Goal: Information Seeking & Learning: Learn about a topic

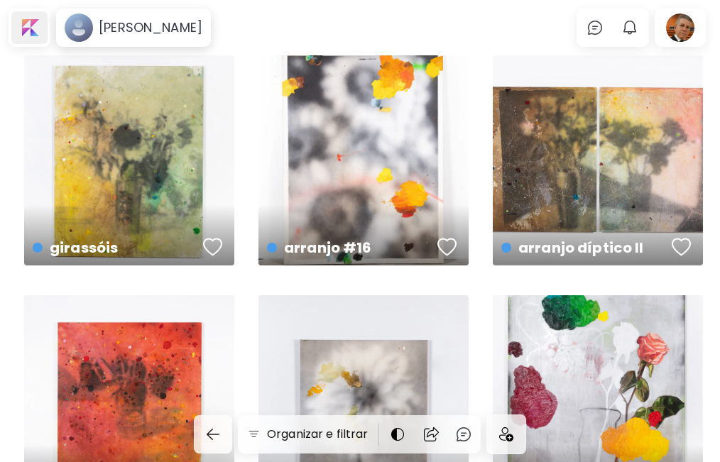
click at [32, 28] on div at bounding box center [29, 27] width 36 height 33
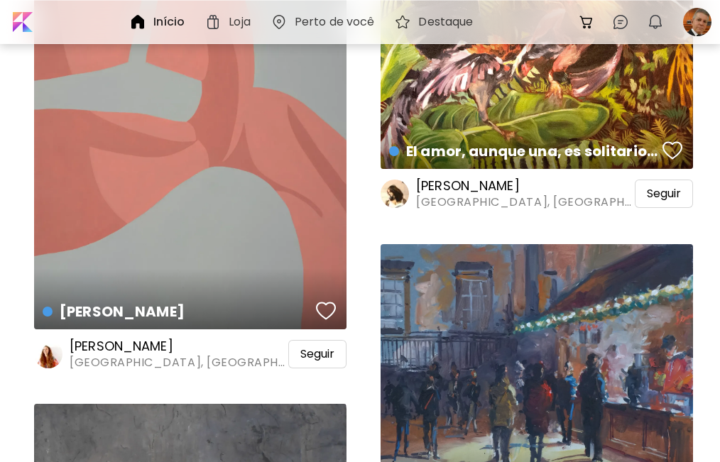
scroll to position [4258, 0]
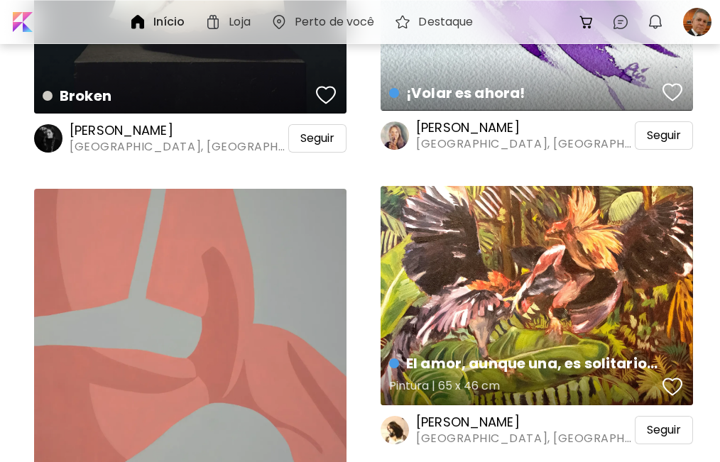
click at [515, 313] on div "El amor, aunque una, es solitario. El idilio. Pintura | 65 x 46 cm" at bounding box center [536, 295] width 312 height 219
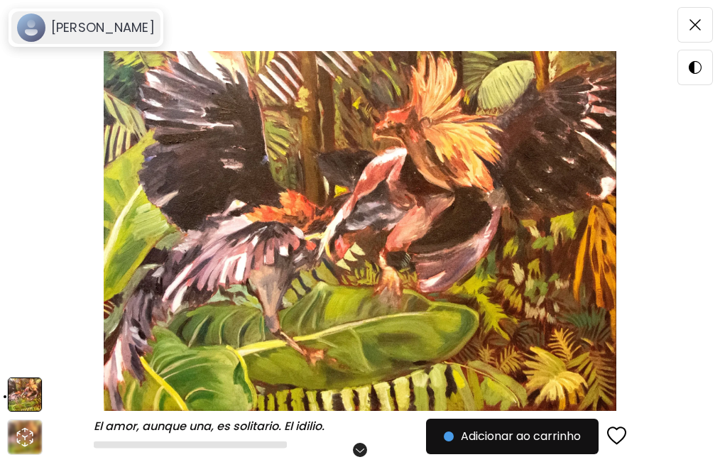
click at [117, 29] on h6 "[PERSON_NAME]" at bounding box center [103, 27] width 104 height 17
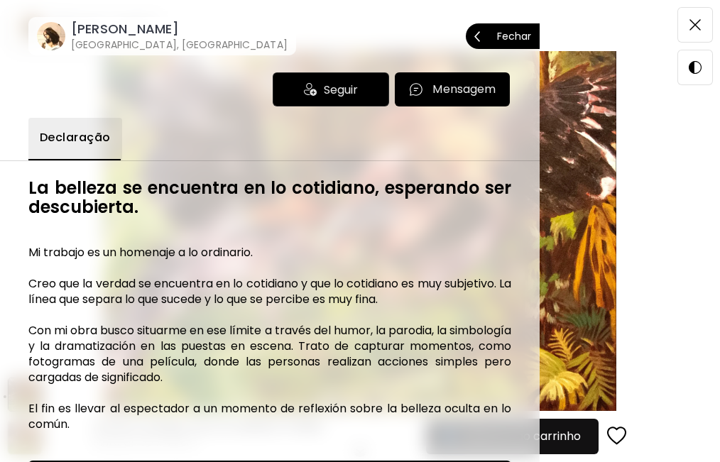
click at [314, 203] on h6 "La belleza se encuentra en lo cotidiano, esperando ser descubierta." at bounding box center [269, 197] width 483 height 38
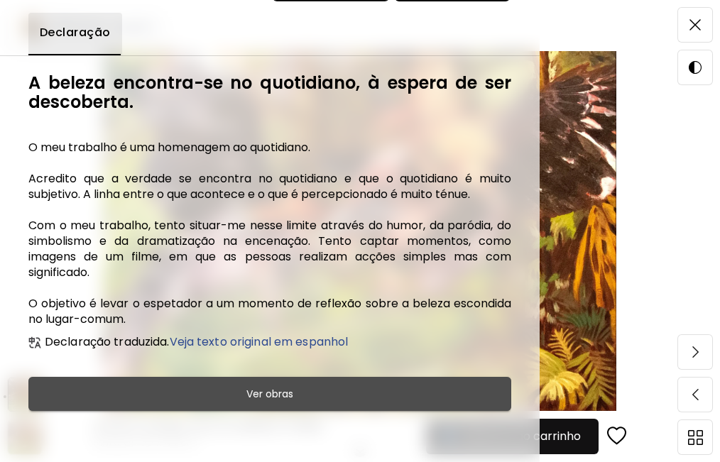
click at [272, 402] on h6 "Ver obras" at bounding box center [269, 393] width 47 height 17
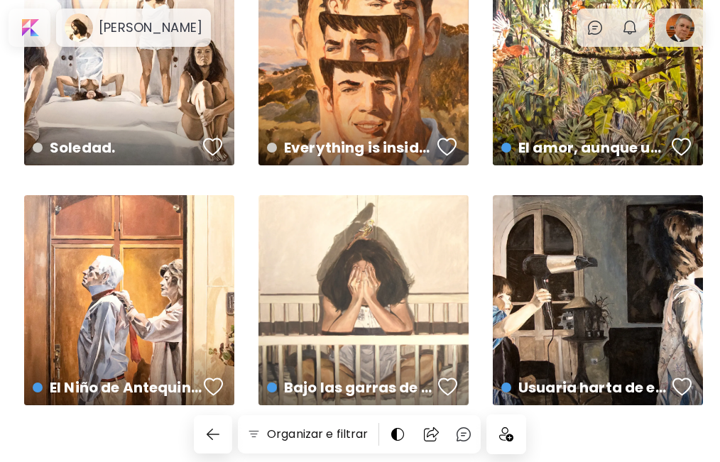
scroll to position [2040, 0]
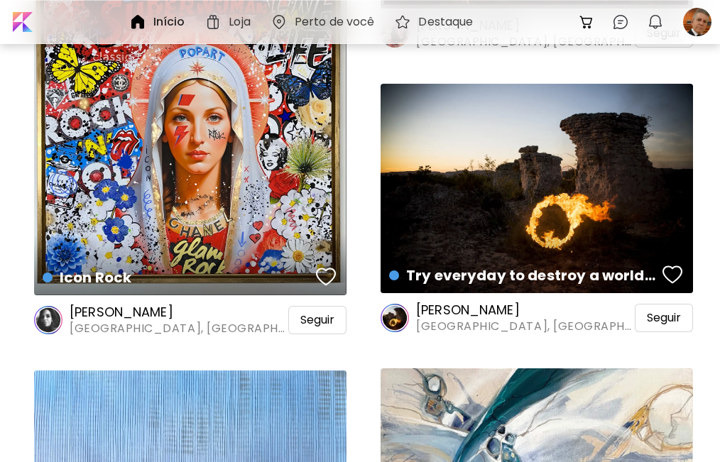
scroll to position [7094, 0]
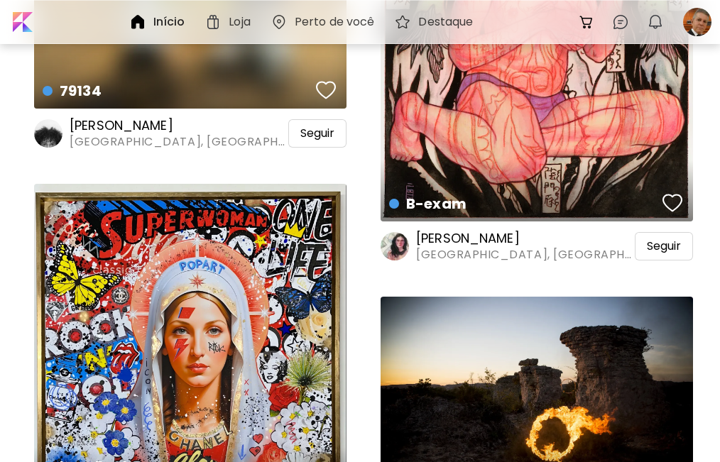
click at [263, 336] on div "Icon Rock Meios mistos | 60 x 60 cm" at bounding box center [190, 346] width 312 height 324
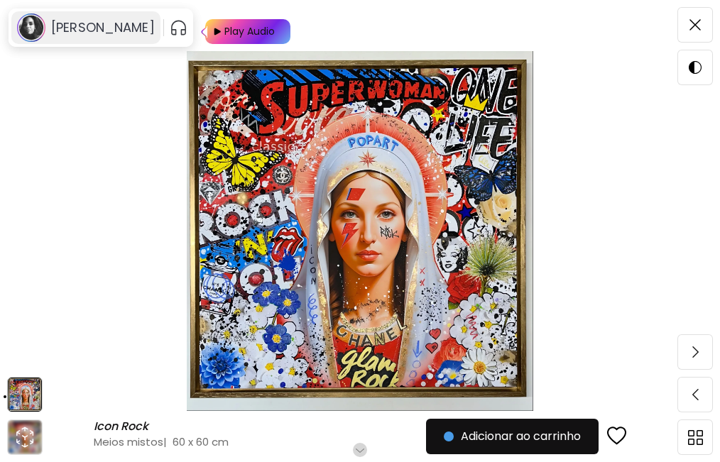
click at [95, 30] on h6 "[PERSON_NAME]" at bounding box center [103, 27] width 104 height 17
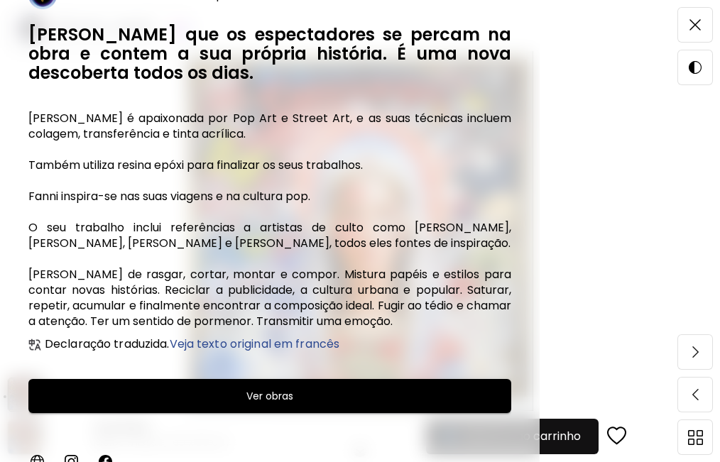
scroll to position [216, 0]
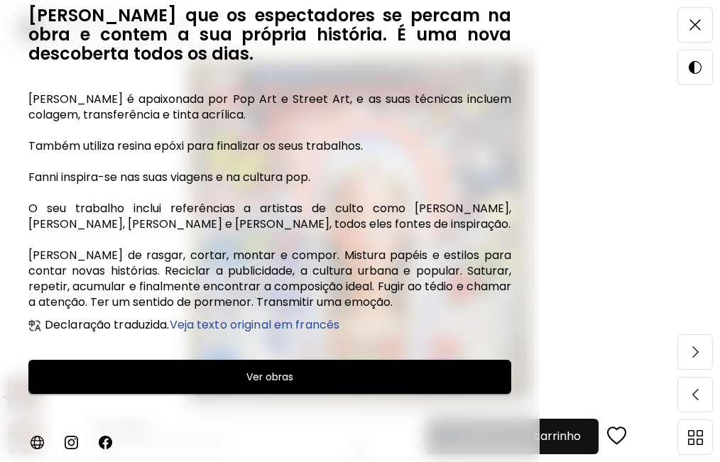
click at [268, 373] on h6 "Ver obras" at bounding box center [269, 376] width 47 height 17
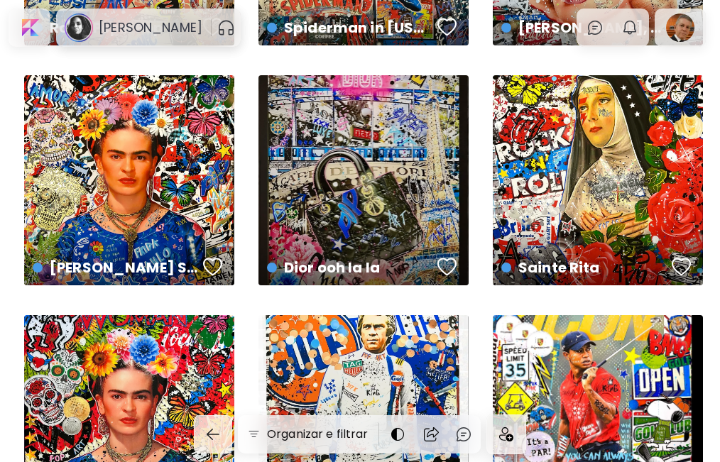
scroll to position [1656, 0]
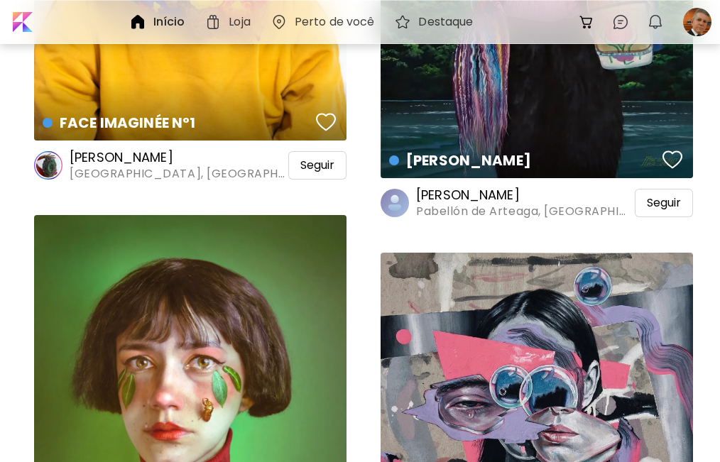
scroll to position [11114, 0]
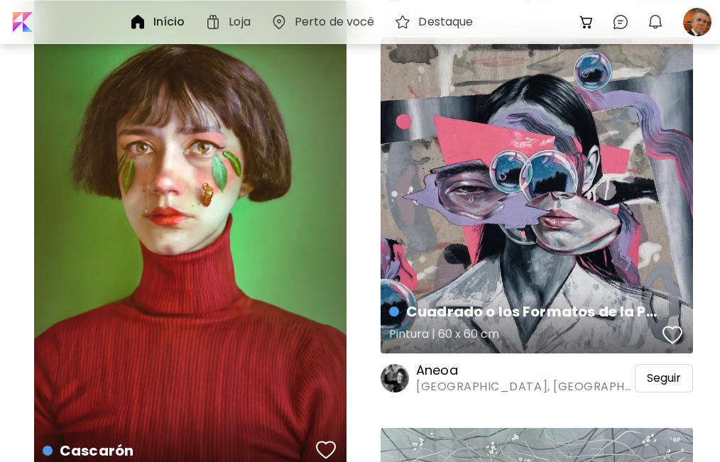
click at [475, 221] on div "Cuadrado o los Formatos de la Potencialidad Pintura | 60 x 60 cm" at bounding box center [536, 195] width 312 height 315
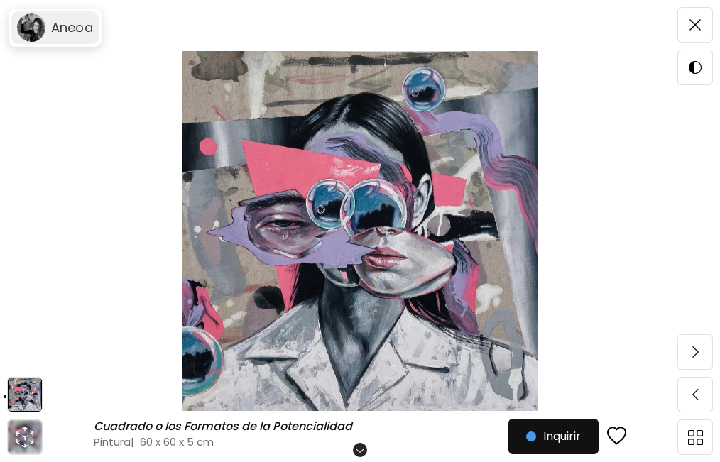
click at [70, 27] on h6 "Aneoa" at bounding box center [72, 27] width 42 height 17
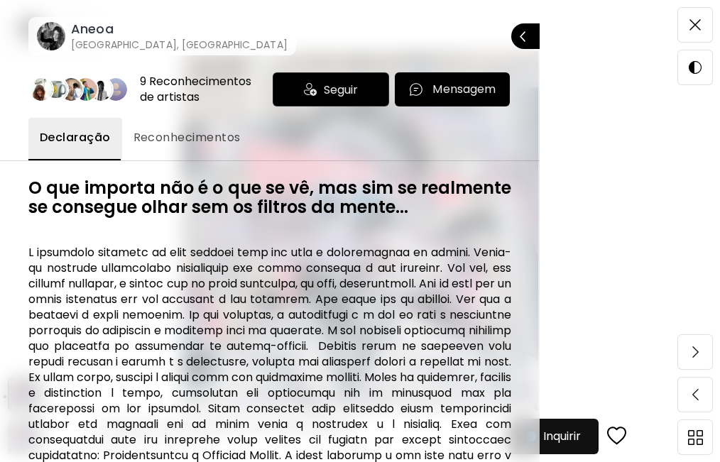
scroll to position [294, 0]
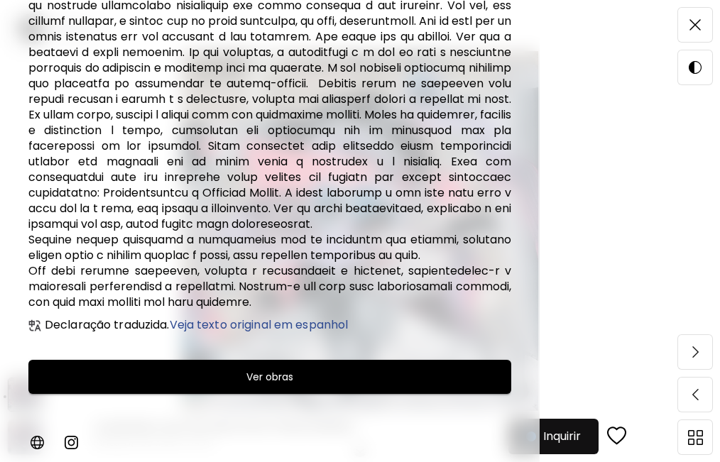
click at [277, 379] on h6 "Ver obras" at bounding box center [269, 376] width 47 height 17
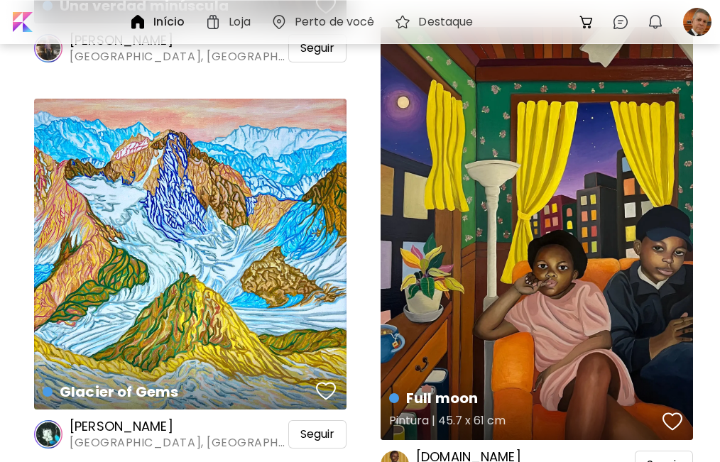
click at [494, 290] on div "Full moon Pintura | 45.7 x 61 cm" at bounding box center [536, 233] width 312 height 413
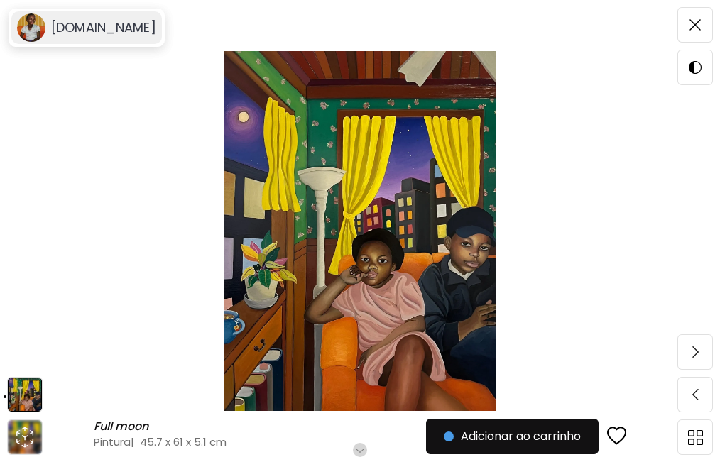
click at [75, 26] on h6 "[DOMAIN_NAME]" at bounding box center [103, 27] width 105 height 17
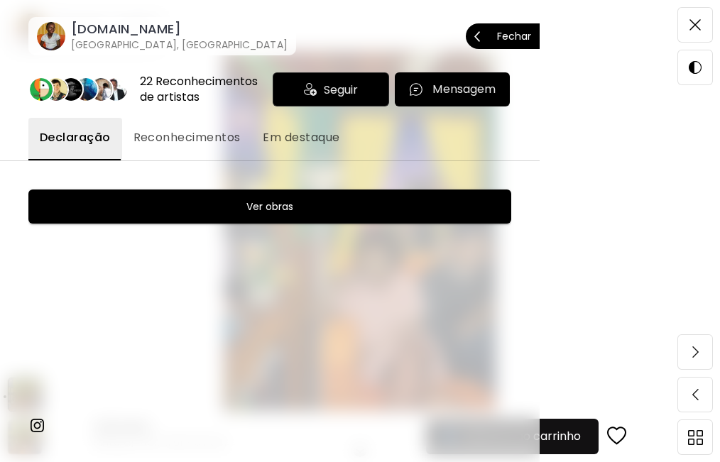
click at [258, 208] on h6 "Ver obras" at bounding box center [269, 206] width 47 height 17
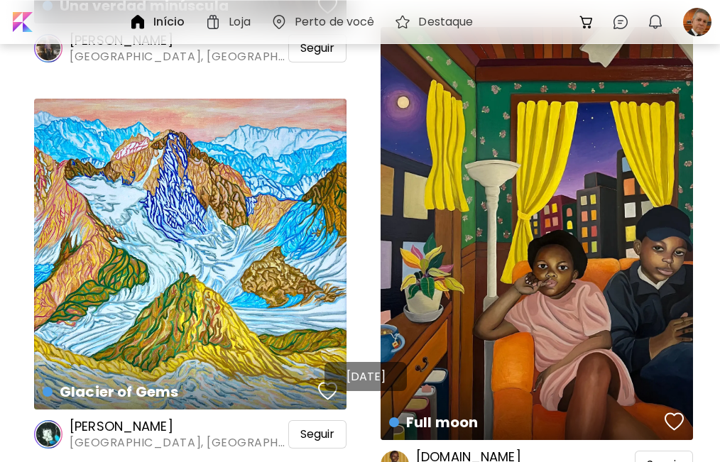
scroll to position [25066, 0]
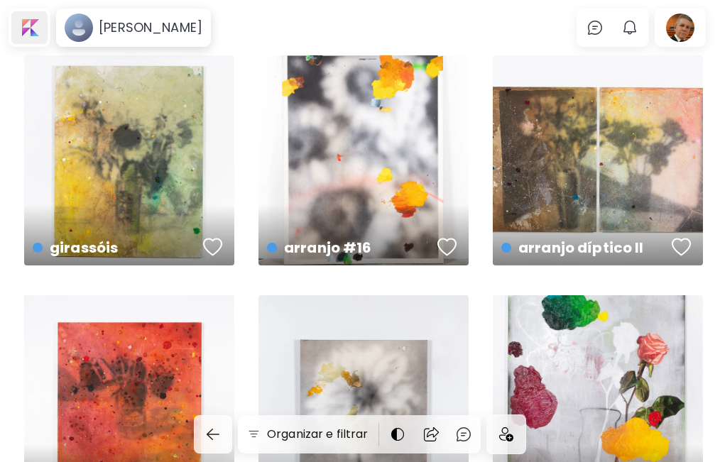
click at [33, 26] on div at bounding box center [29, 27] width 36 height 33
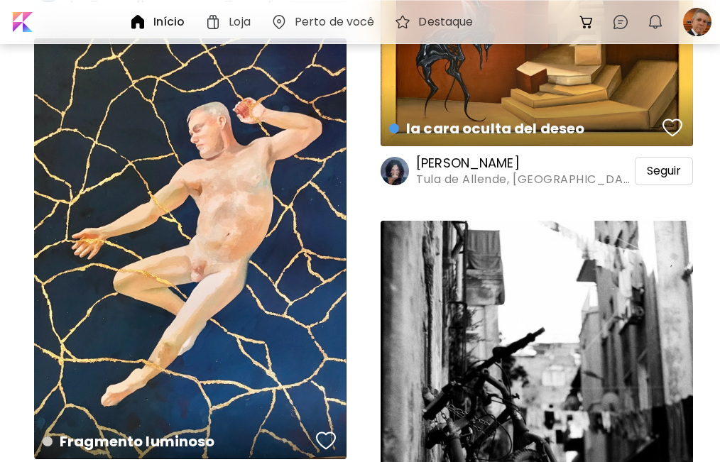
scroll to position [23185, 0]
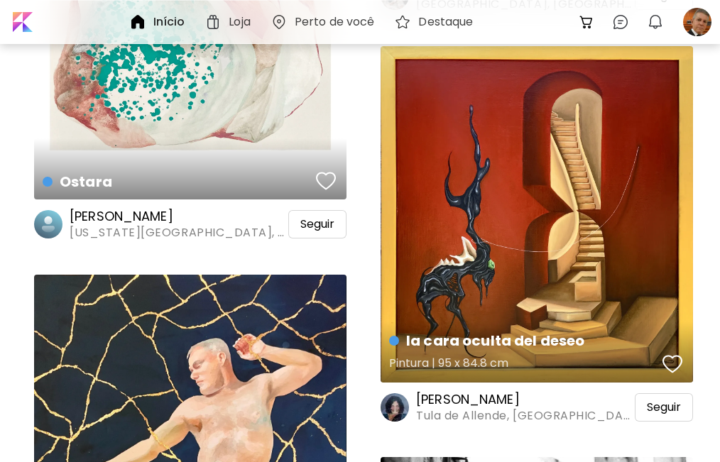
click at [518, 225] on div "la cara oculta del deseo Pintura | 95 x 84.8 cm" at bounding box center [536, 214] width 312 height 336
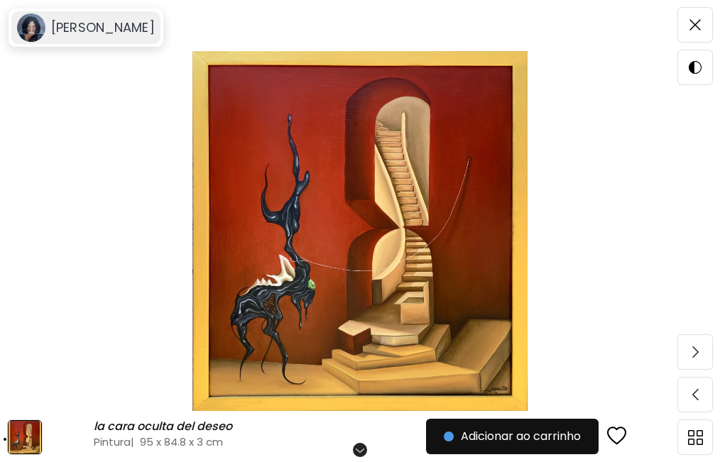
click at [99, 31] on h6 "[PERSON_NAME]" at bounding box center [103, 27] width 104 height 17
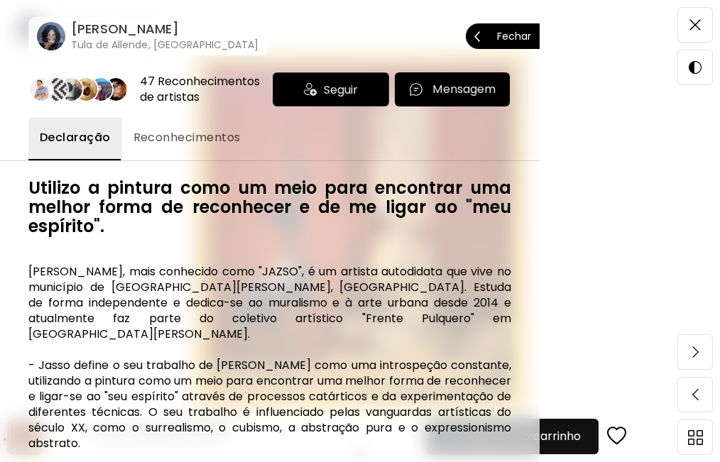
scroll to position [218, 0]
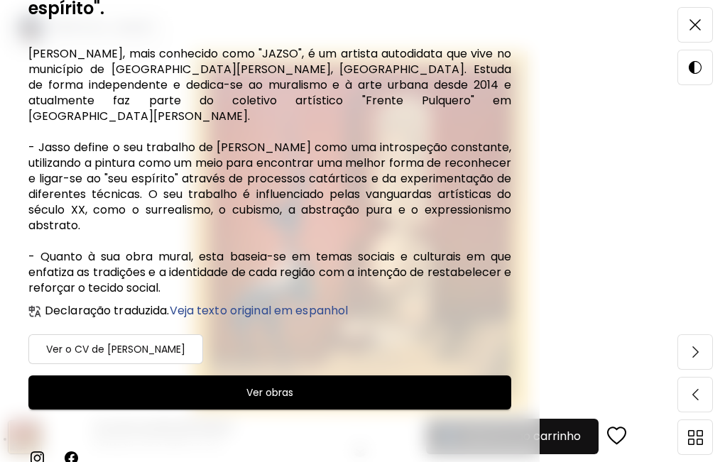
click at [263, 384] on h6 "Ver obras" at bounding box center [269, 392] width 47 height 17
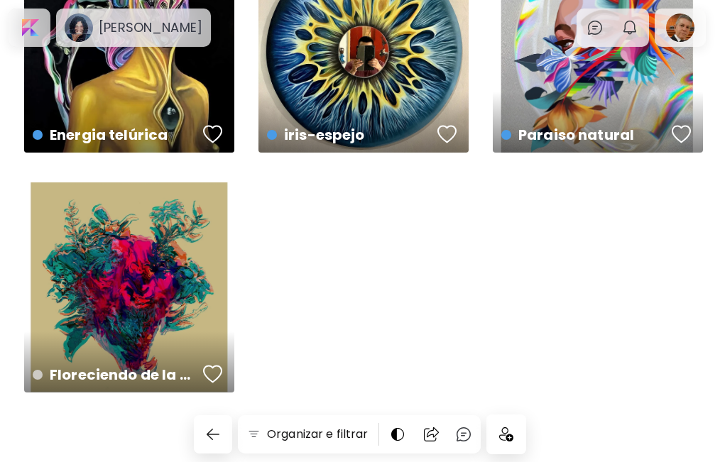
scroll to position [361, 0]
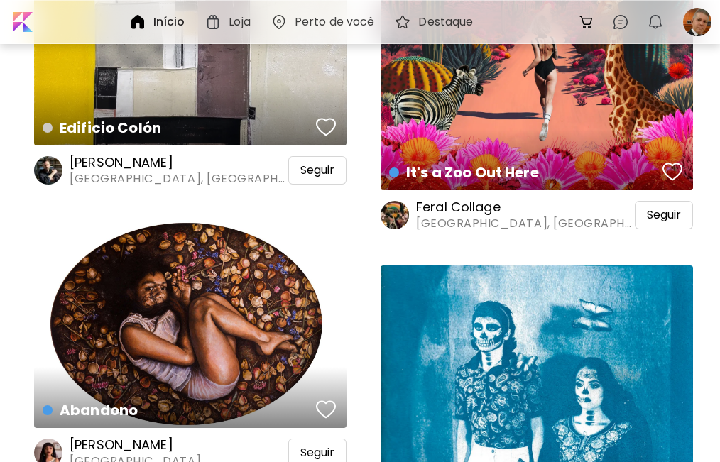
scroll to position [25547, 0]
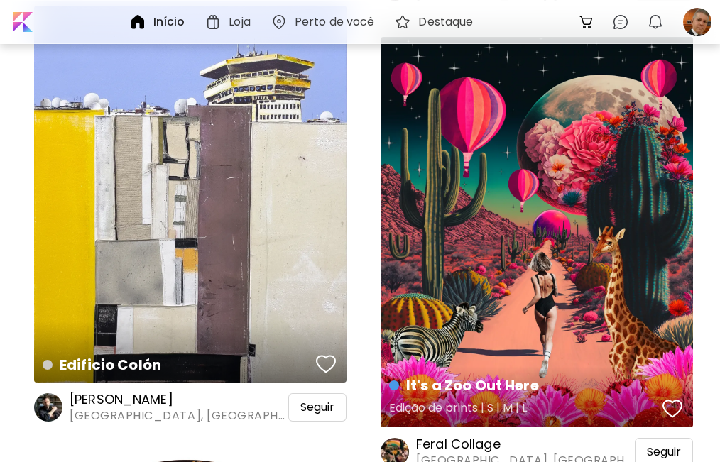
click at [499, 295] on div "It's a Zoo Out Here Edição de prints | S | M | L" at bounding box center [536, 232] width 312 height 390
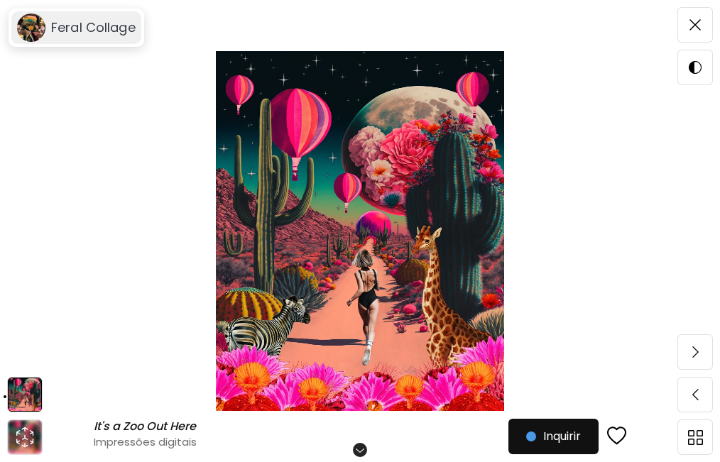
click at [88, 26] on h6 "Feral Collage" at bounding box center [93, 27] width 84 height 17
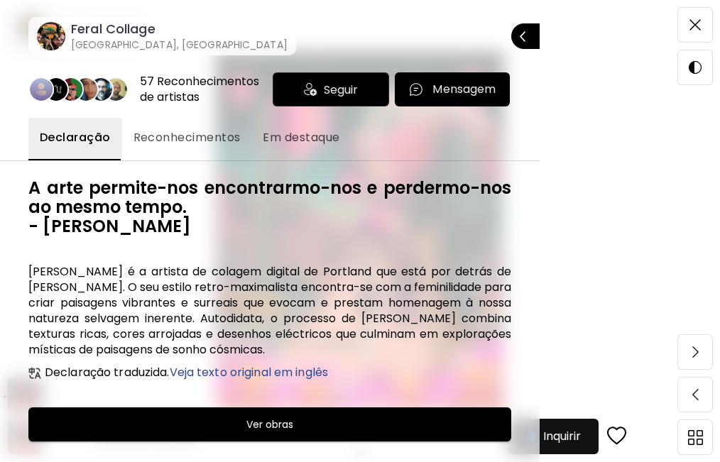
click at [287, 427] on h6 "Ver obras" at bounding box center [269, 424] width 47 height 17
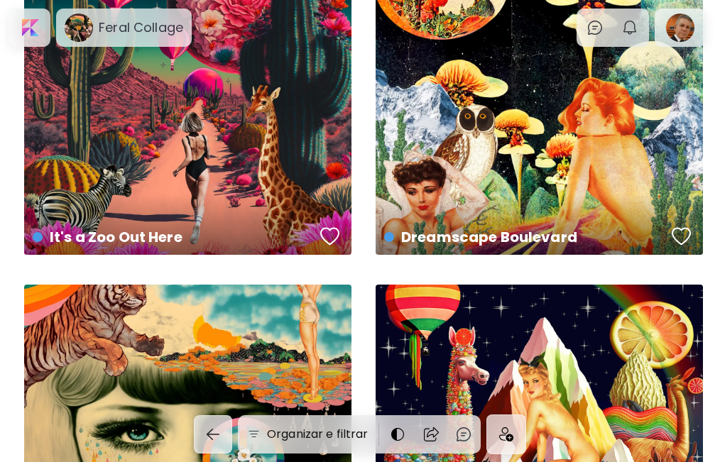
scroll to position [1078, 0]
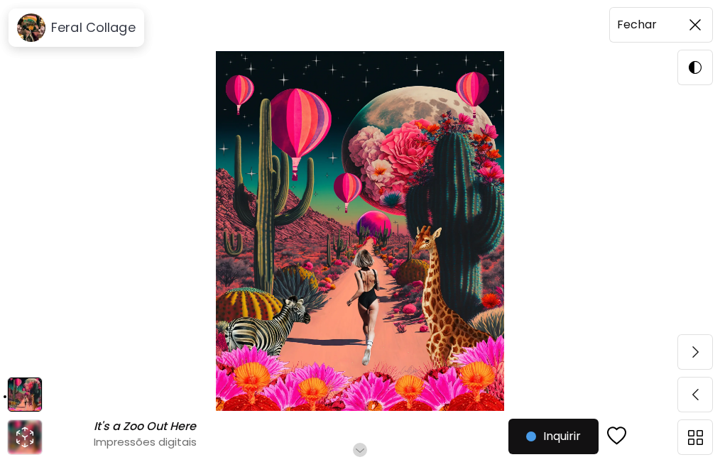
click at [693, 23] on img at bounding box center [694, 24] width 11 height 11
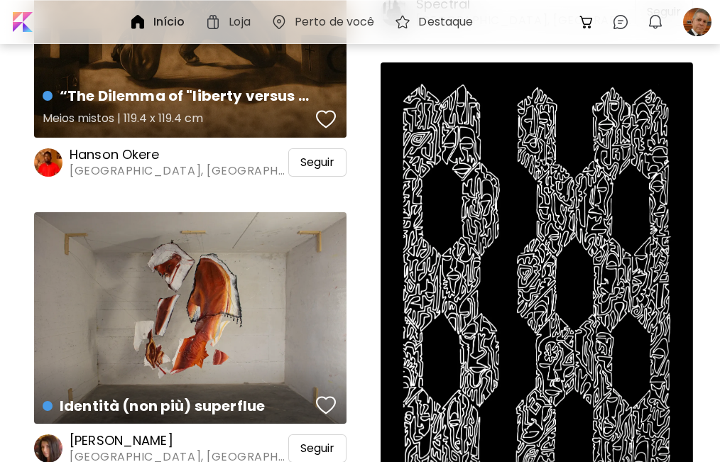
scroll to position [23179, 0]
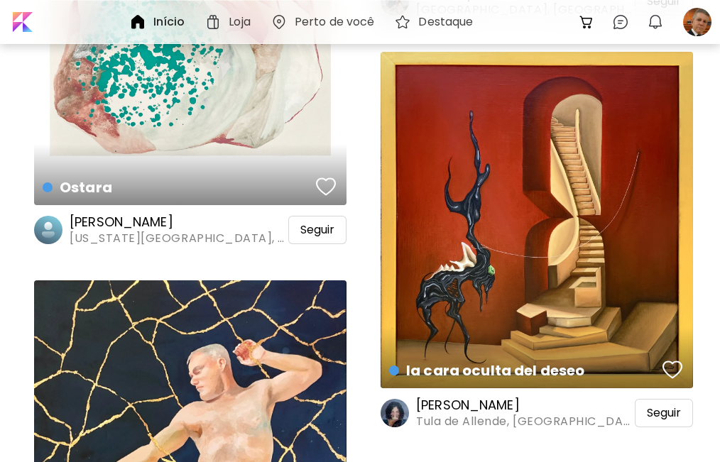
click at [234, 20] on h6 "Loja" at bounding box center [239, 21] width 21 height 11
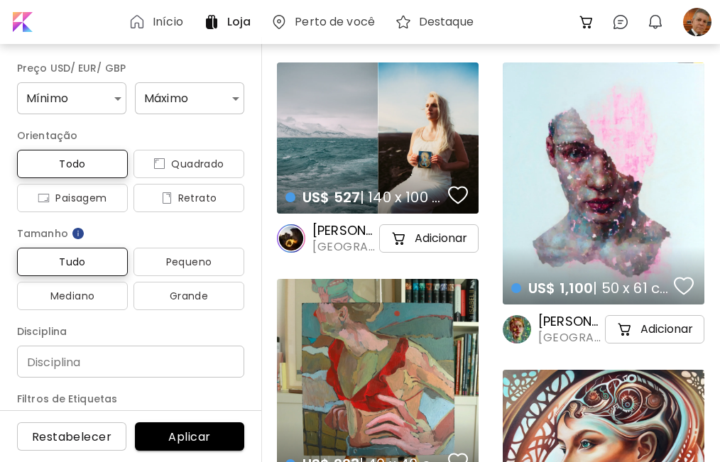
click at [331, 25] on h6 "Perto de você" at bounding box center [335, 21] width 80 height 11
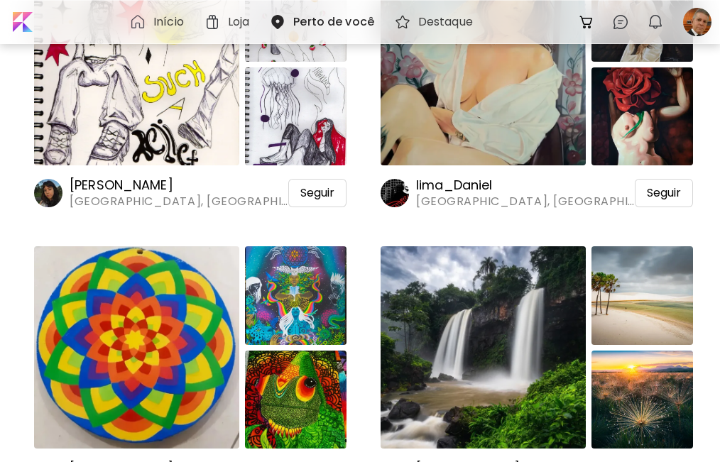
scroll to position [4495, 0]
